Goal: Task Accomplishment & Management: Use online tool/utility

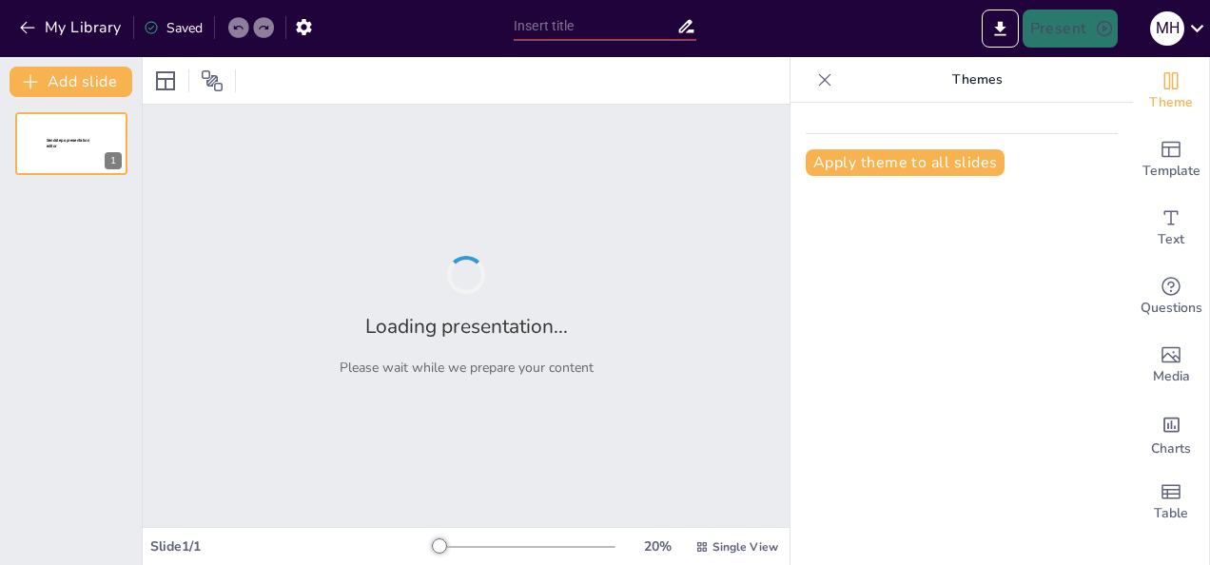
type input "Green Day Members: Biographies and Contributions to Music"
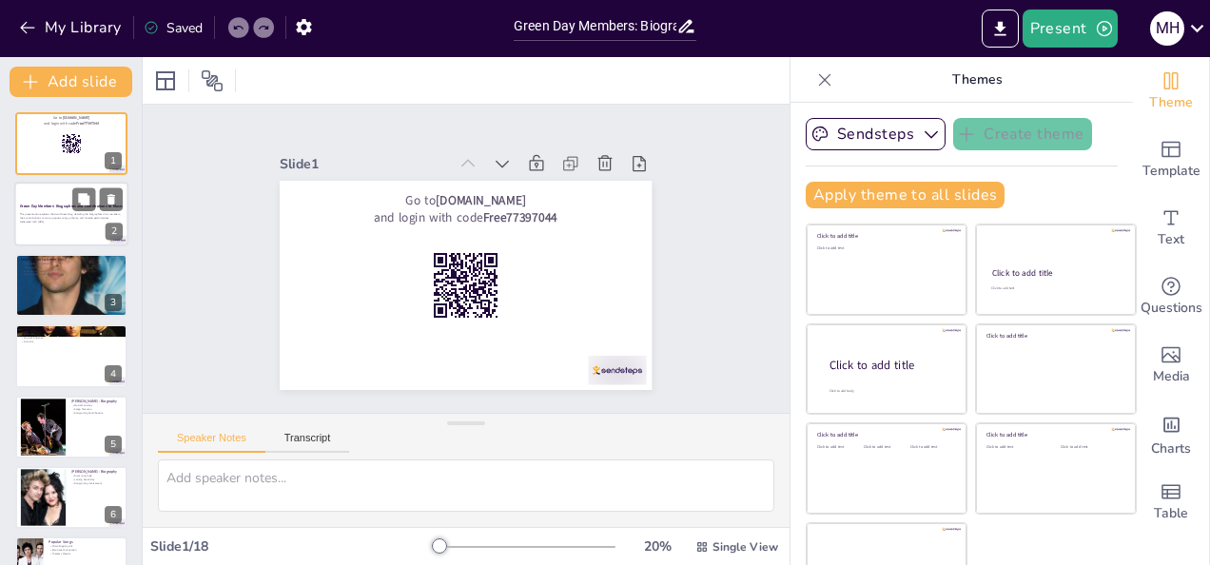
click at [71, 223] on p "Generated with [URL]" at bounding box center [71, 222] width 103 height 4
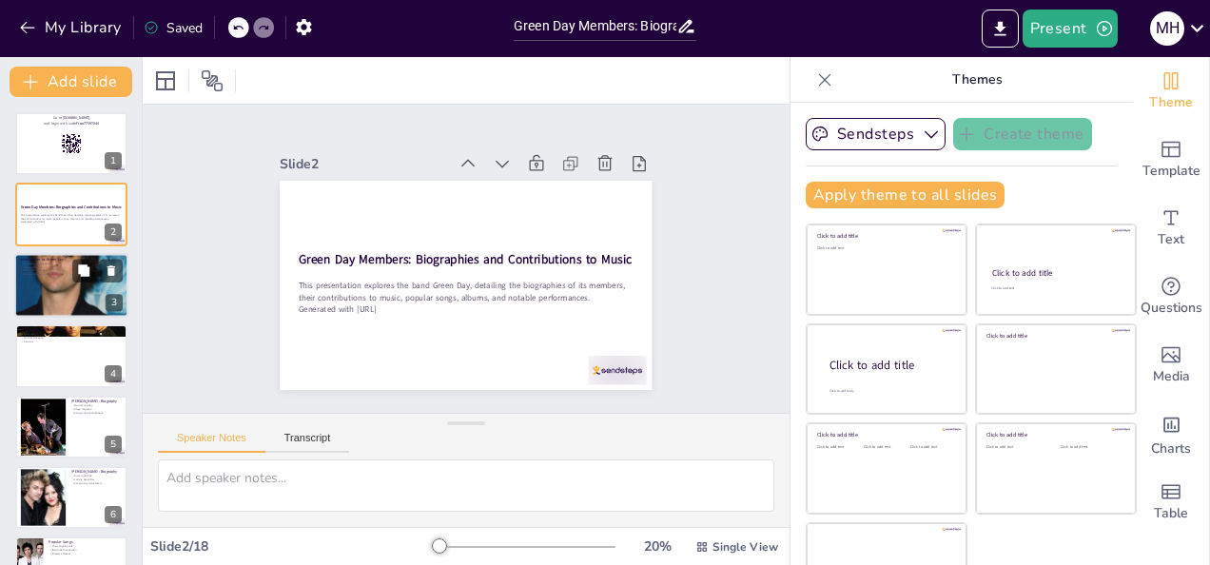
click at [51, 286] on div at bounding box center [71, 285] width 114 height 173
checkbox input "true"
type textarea "Green Day was formed in [DATE] in [US_STATE], marking the beginning of a signif…"
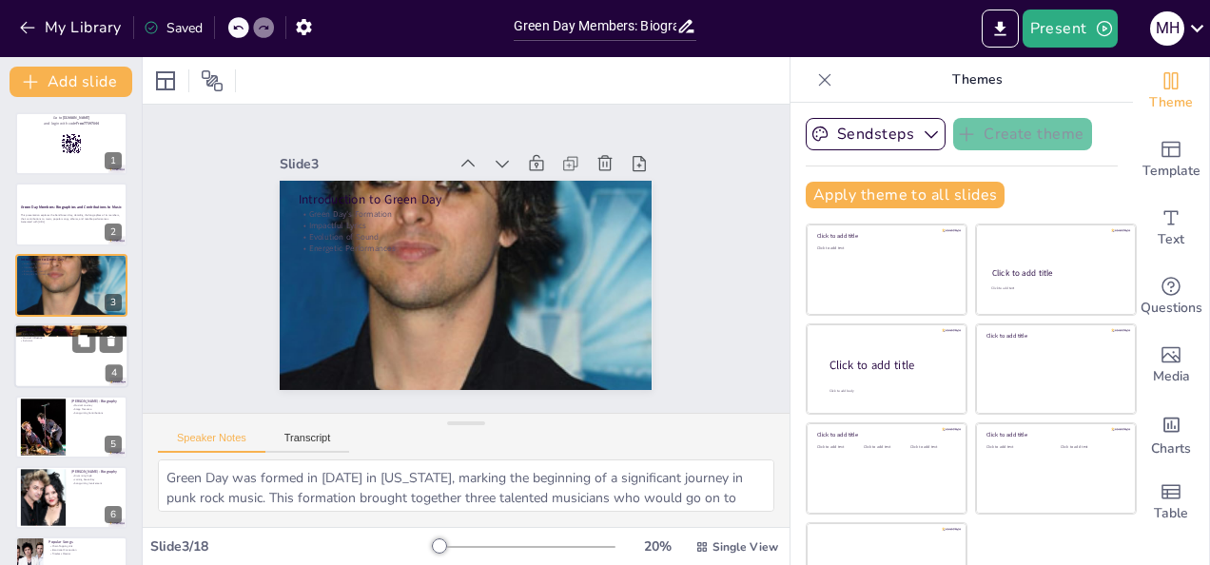
click at [63, 372] on div at bounding box center [71, 355] width 114 height 65
checkbox input "true"
type textarea "[PERSON_NAME] early life in [US_STATE] played a crucial role in shaping his mus…"
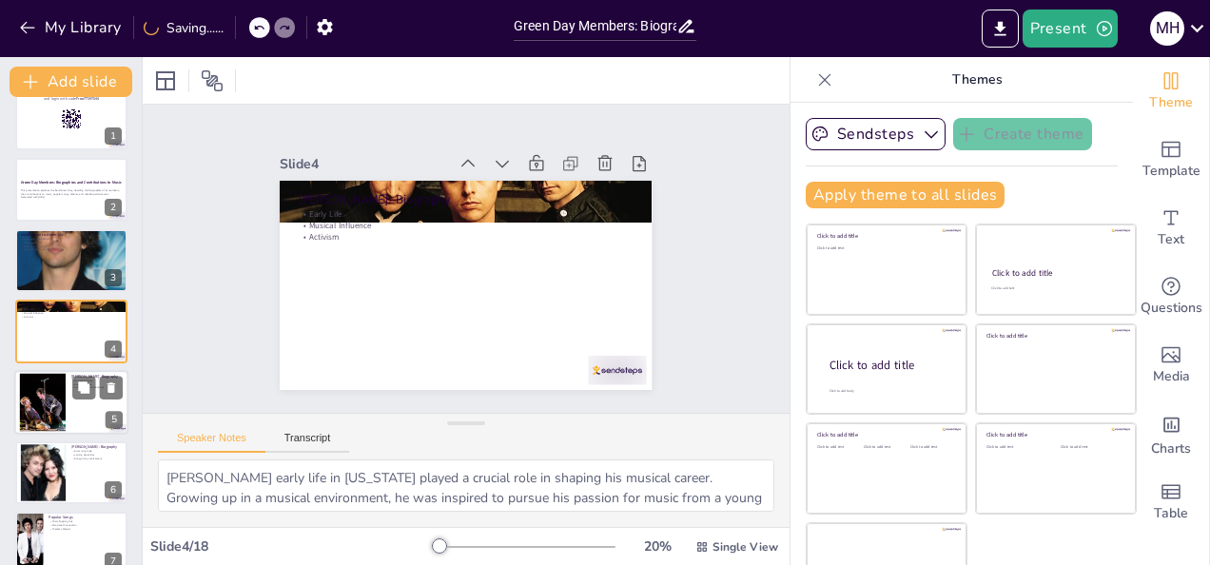
click at [49, 413] on div at bounding box center [42, 402] width 87 height 58
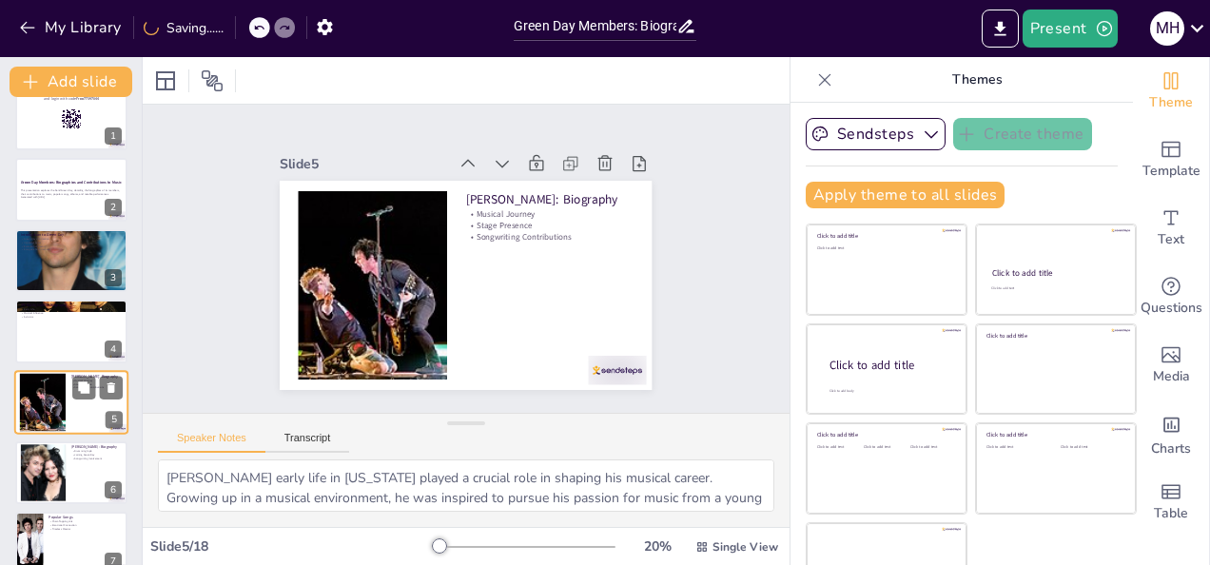
checkbox input "true"
type textarea "[PERSON_NAME]'s musical journey began in his teenage years, leading him to beco…"
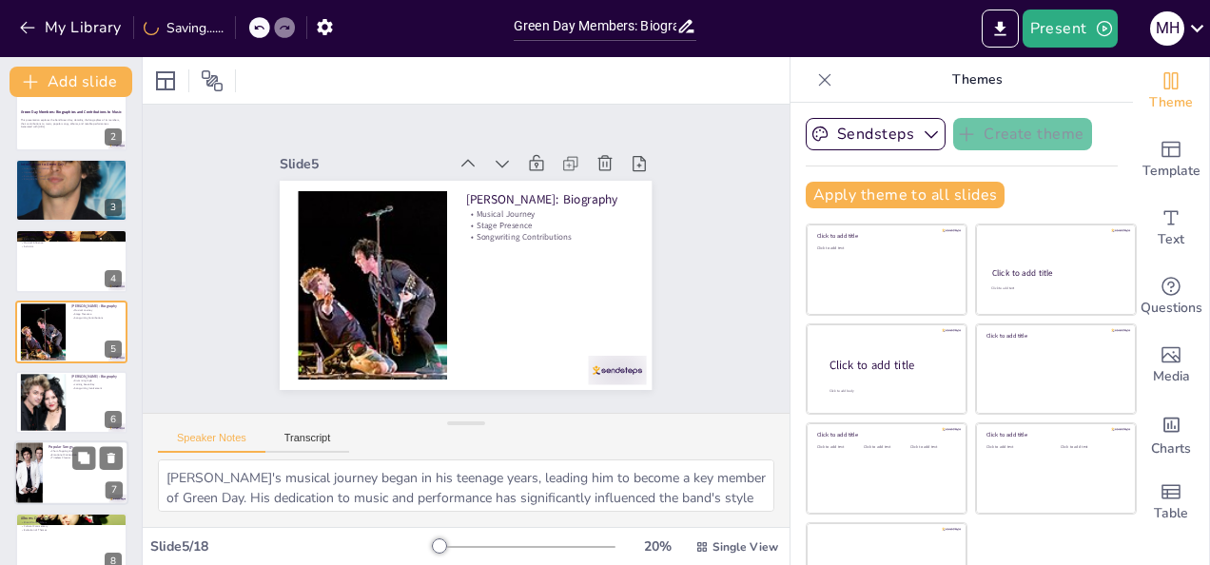
click at [61, 469] on div at bounding box center [71, 473] width 114 height 65
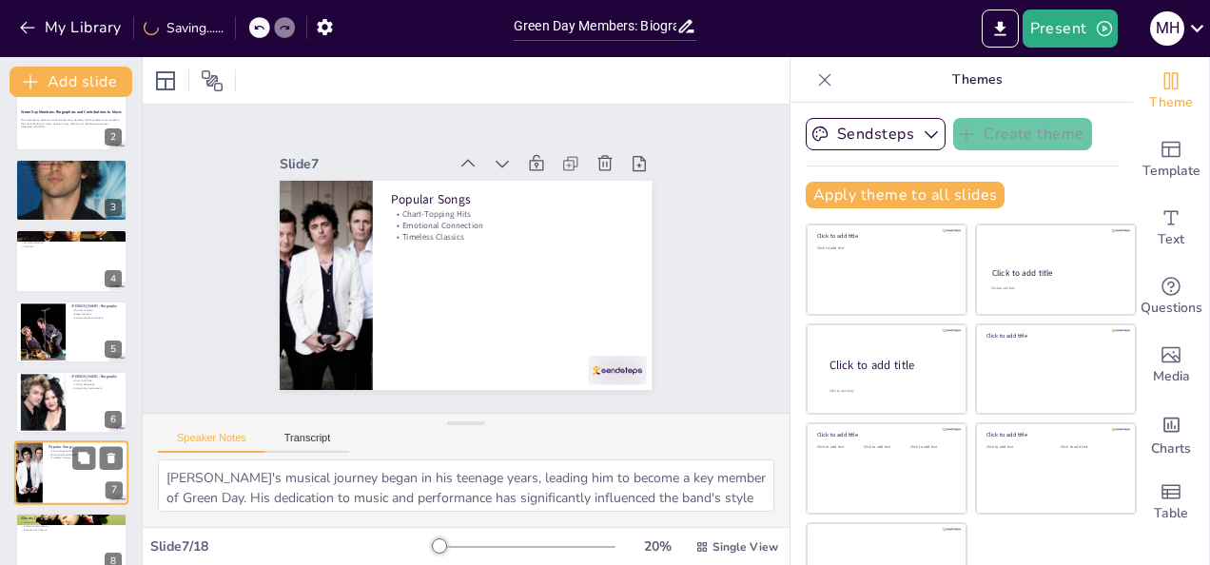
checkbox input "true"
type textarea "Green Day's chart-topping hits have solidified their status in the music indust…"
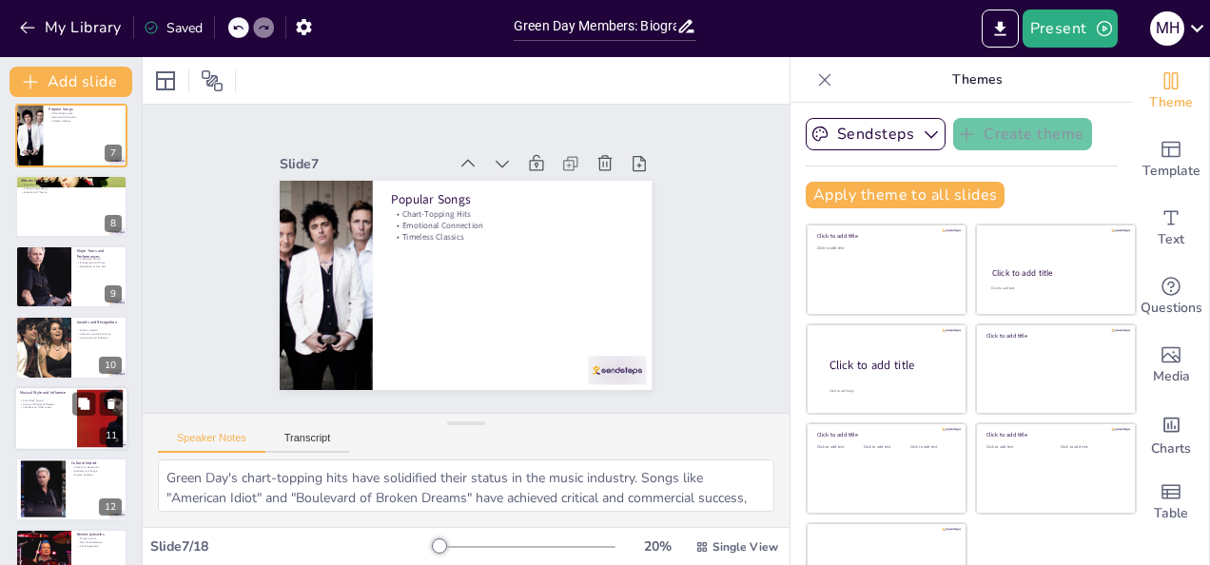
click at [40, 424] on div at bounding box center [71, 418] width 114 height 65
checkbox input "true"
type textarea "Green Day's punk rock sound is characterized by its energy and rawness. This so…"
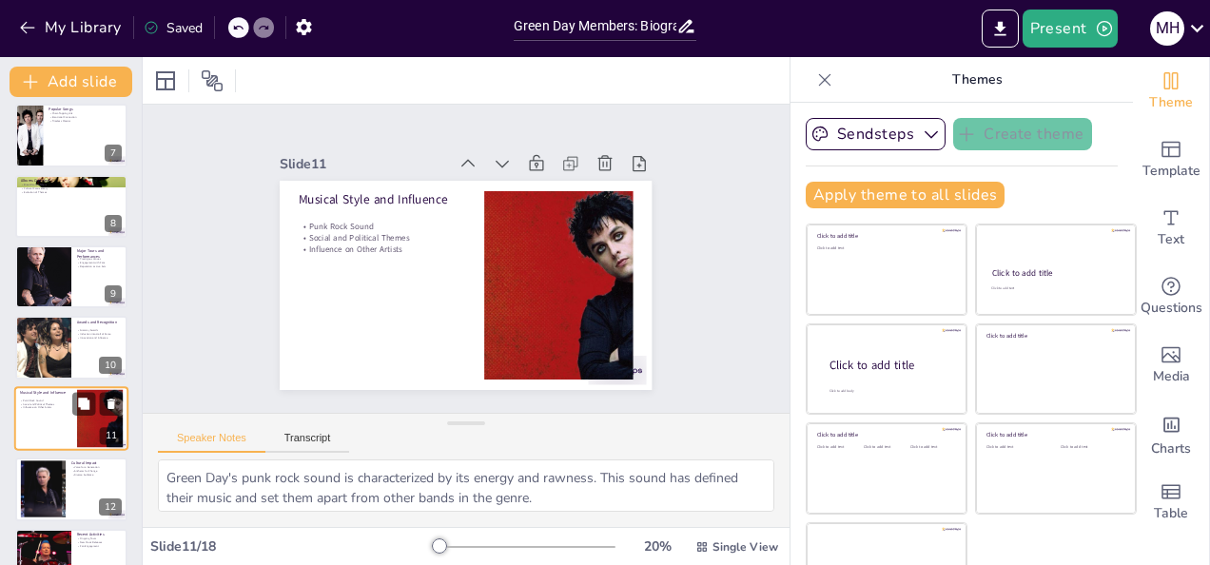
scroll to position [519, 0]
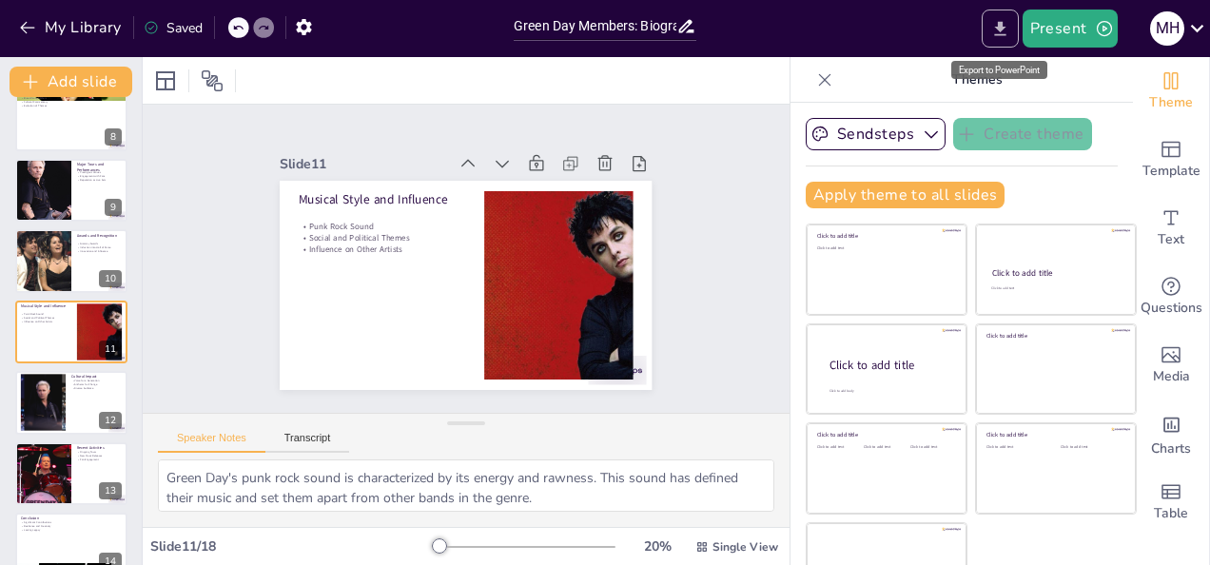
click at [995, 25] on icon "Export to PowerPoint" at bounding box center [1000, 29] width 20 height 20
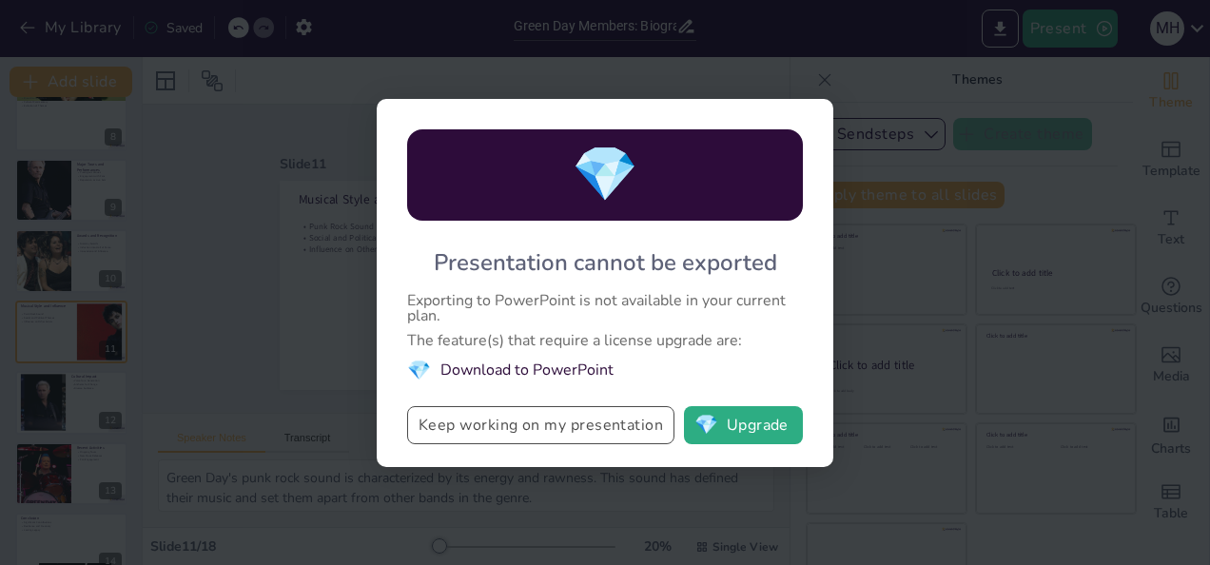
click at [592, 424] on button "Keep working on my presentation" at bounding box center [540, 425] width 267 height 38
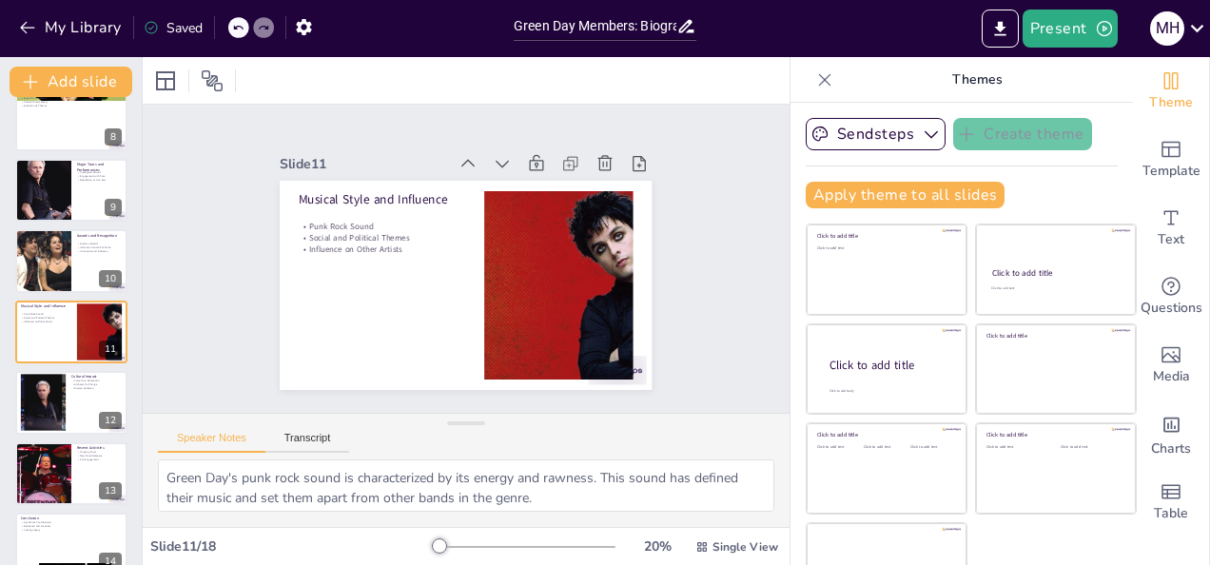
checkbox input "true"
